Goal: Task Accomplishment & Management: Manage account settings

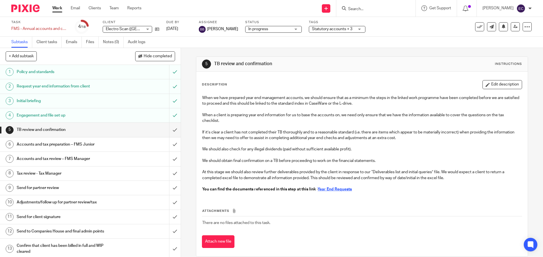
click at [339, 190] on u "Year End Requests" at bounding box center [334, 190] width 34 height 4
click at [346, 191] on u "Year End Requests" at bounding box center [334, 190] width 34 height 4
click at [95, 147] on h1 "Accounts and tax preparation – FMS Junior" at bounding box center [66, 144] width 98 height 8
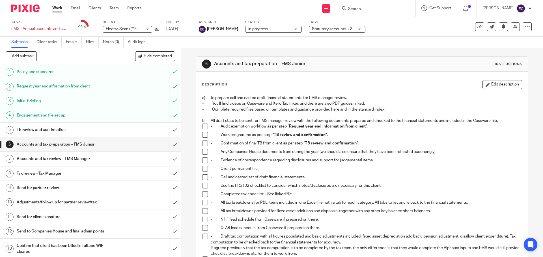
click at [204, 127] on span at bounding box center [205, 127] width 6 height 6
click at [203, 136] on span at bounding box center [205, 135] width 6 height 6
click at [205, 152] on span at bounding box center [205, 152] width 6 height 6
click at [204, 161] on span at bounding box center [205, 161] width 6 height 6
click at [202, 167] on span at bounding box center [205, 169] width 6 height 6
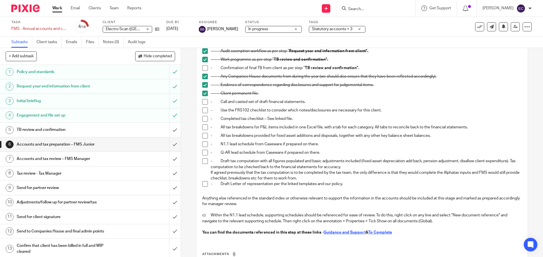
scroll to position [113, 0]
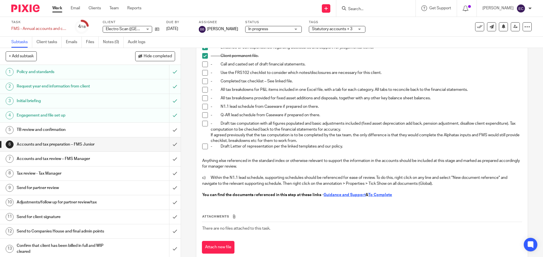
click at [378, 194] on u "To Complete" at bounding box center [380, 195] width 24 height 4
click at [374, 194] on u "To Complete" at bounding box center [380, 195] width 24 height 4
click at [204, 147] on span at bounding box center [205, 147] width 6 height 6
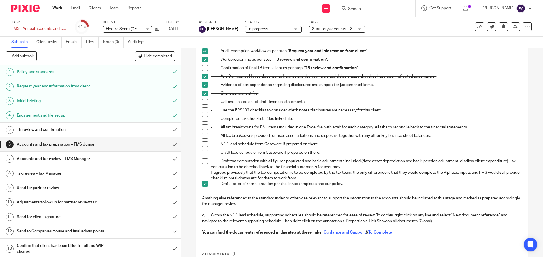
scroll to position [0, 0]
